Goal: Download file/media

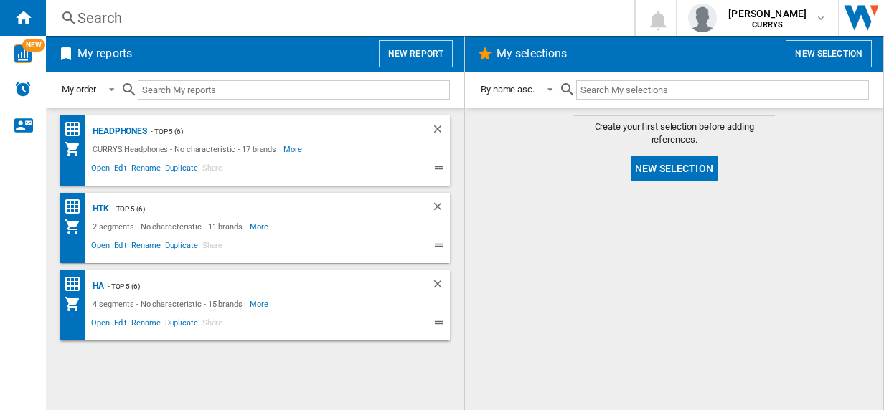
click at [115, 131] on div "Headphones" at bounding box center [118, 132] width 58 height 18
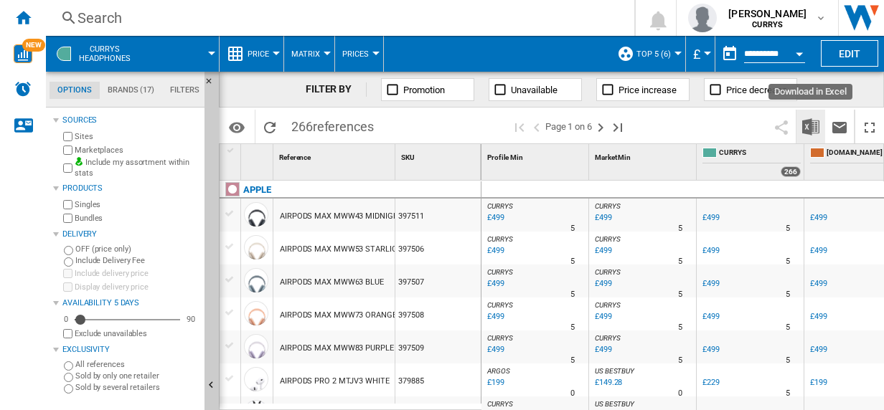
click at [809, 121] on img "Download in Excel" at bounding box center [810, 126] width 17 height 17
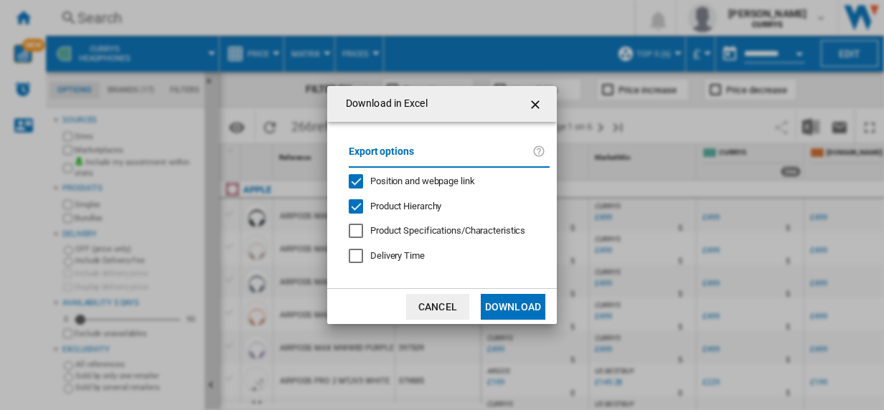
click at [513, 307] on button "Download" at bounding box center [513, 307] width 65 height 26
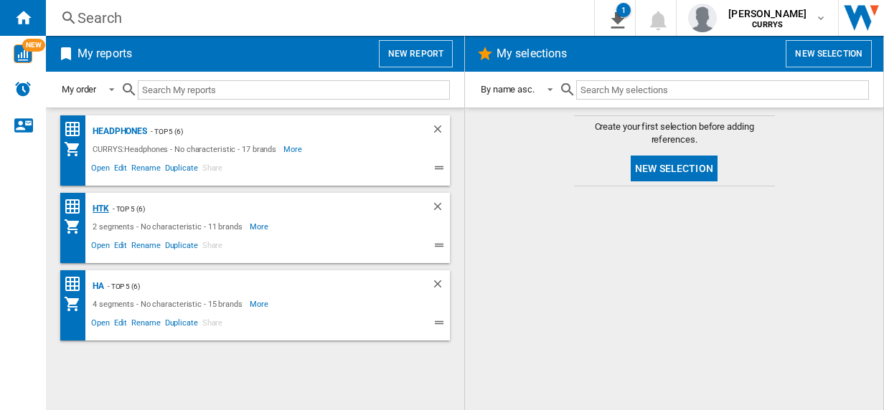
click at [103, 207] on div "HTK" at bounding box center [99, 209] width 20 height 18
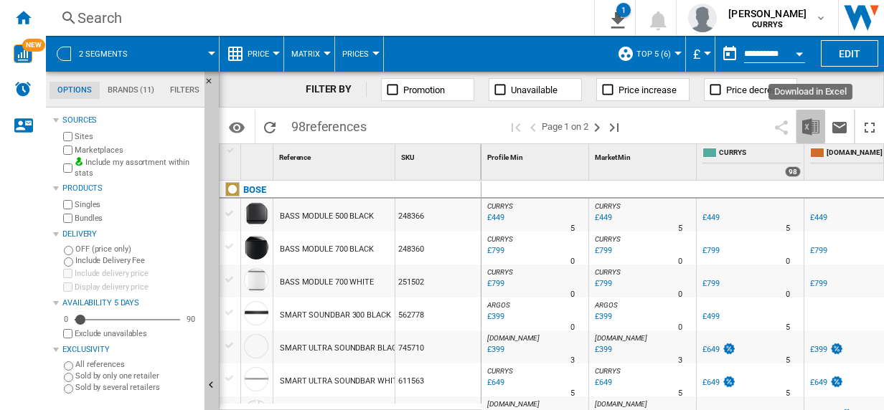
click at [812, 122] on img "Download in Excel" at bounding box center [810, 126] width 17 height 17
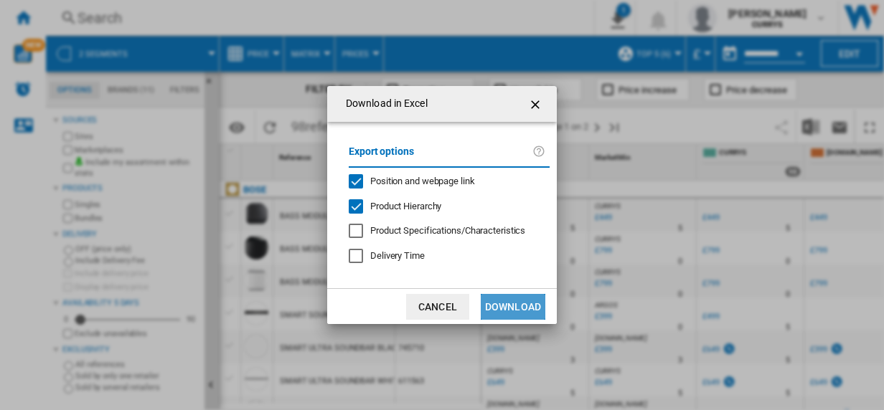
click at [516, 306] on button "Download" at bounding box center [513, 307] width 65 height 26
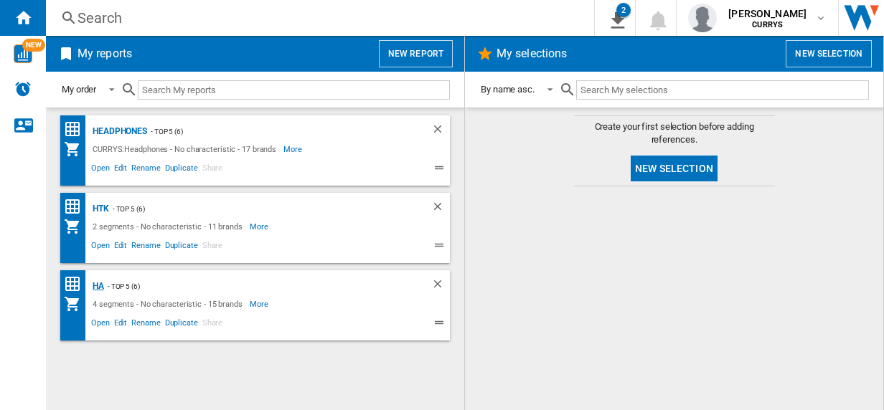
click at [103, 287] on div "HA" at bounding box center [96, 287] width 15 height 18
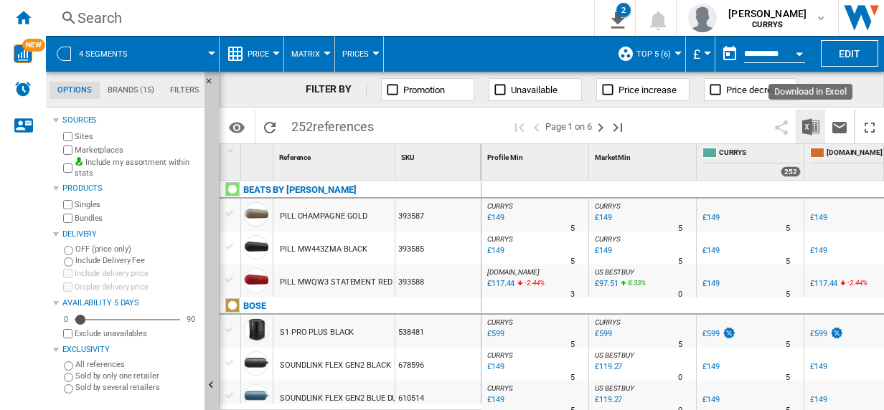
click at [812, 121] on img "Download in Excel" at bounding box center [810, 126] width 17 height 17
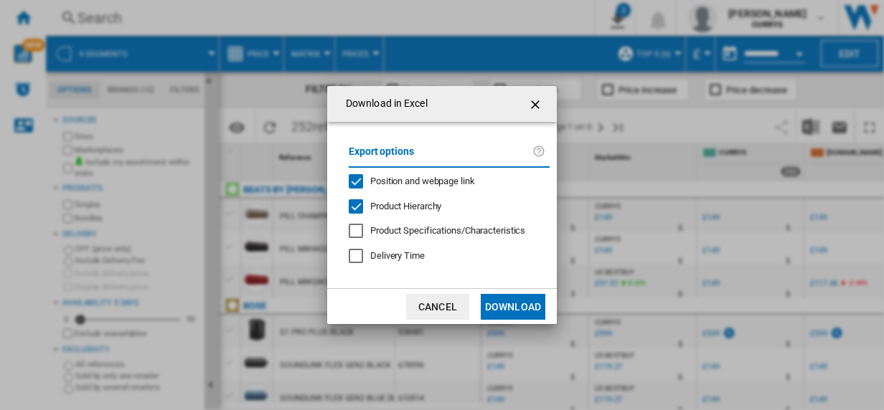
click at [517, 301] on button "Download" at bounding box center [513, 307] width 65 height 26
